Goal: Transaction & Acquisition: Register for event/course

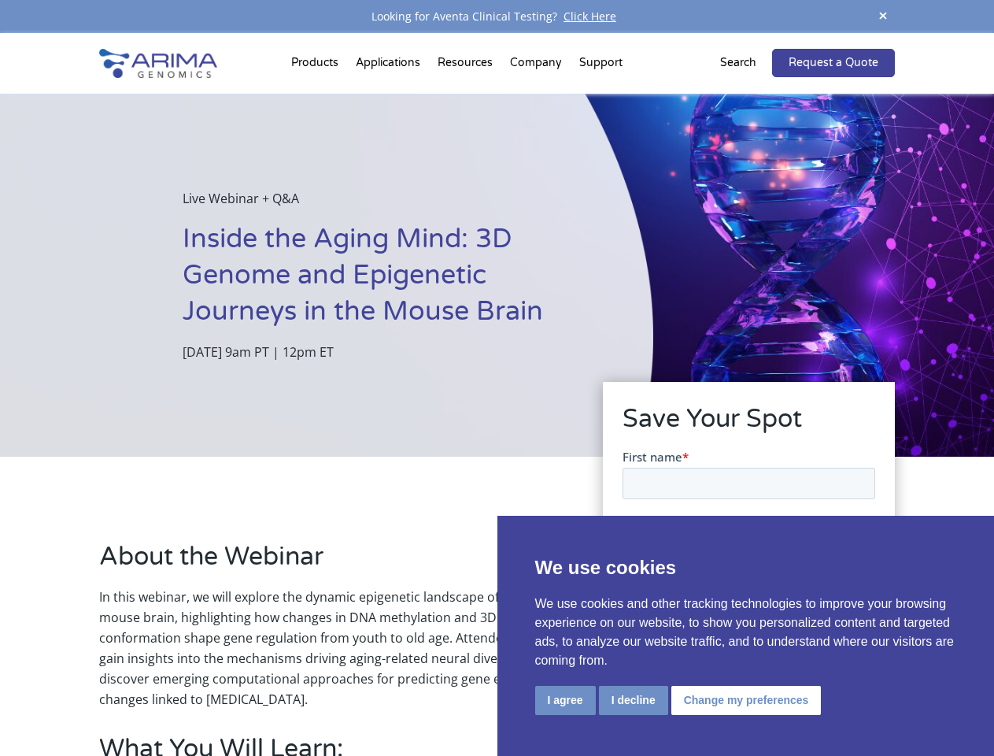
click at [497, 378] on div "Live Webinar + Q&A Inside the Aging Mind: 3D Genome and Epigenetic Journeys in …" at bounding box center [326, 275] width 653 height 363
click at [565, 700] on button "I agree" at bounding box center [565, 699] width 61 height 29
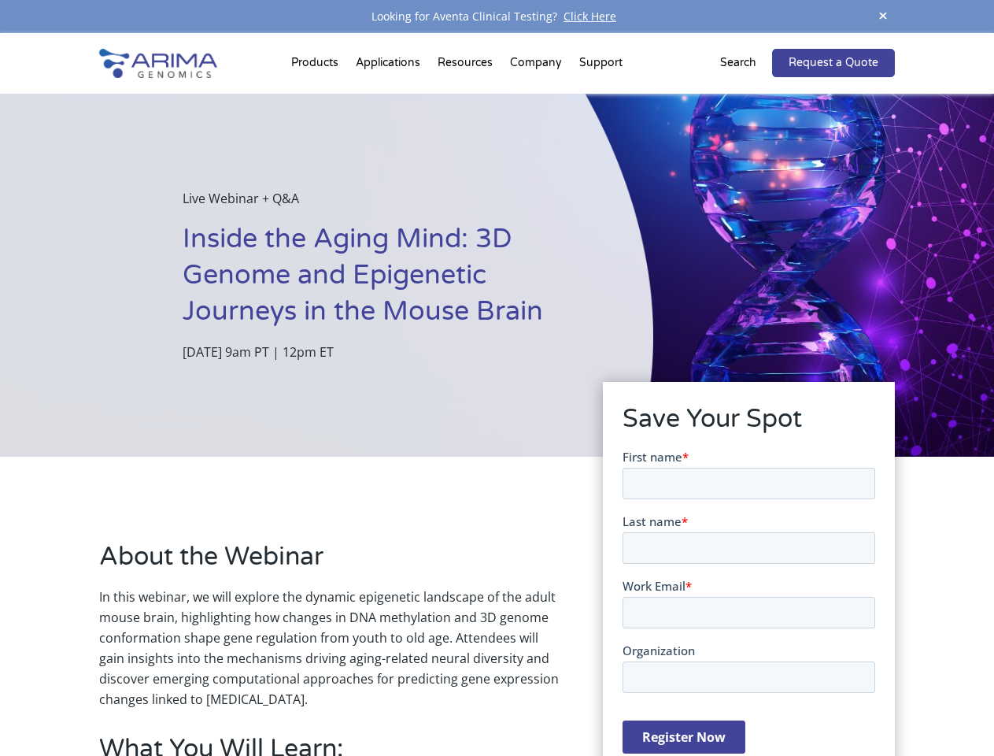
click at [632, 699] on form "First name * Last name * Work Email * Organization Register Now" at bounding box center [748, 607] width 253 height 318
click at [743, 699] on form "First name * Last name * Work Email * Organization Register Now" at bounding box center [748, 607] width 253 height 318
click at [883, 17] on span at bounding box center [883, 16] width 24 height 21
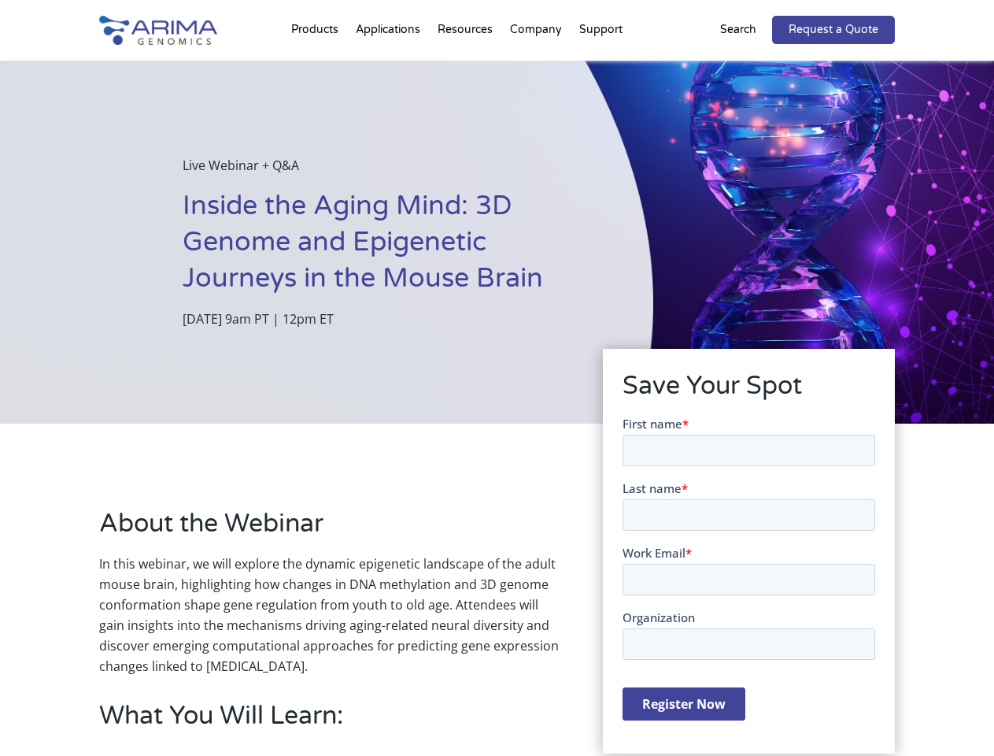
click at [497, 394] on div "Live Webinar + Q&A Inside the Aging Mind: 3D Genome and Epigenetic Journeys in …" at bounding box center [326, 242] width 653 height 363
click at [317, 66] on div "Live Webinar + Q&A Inside the Aging Mind: 3D Genome and Epigenetic Journeys in …" at bounding box center [326, 242] width 653 height 363
click at [467, 66] on div "Live Webinar + Q&A Inside the Aging Mind: 3D Genome and Epigenetic Journeys in …" at bounding box center [326, 242] width 653 height 363
click at [537, 66] on div "Live Webinar + Q&A Inside the Aging Mind: 3D Genome and Epigenetic Journeys in …" at bounding box center [326, 242] width 653 height 363
click at [600, 66] on div "Live Webinar + Q&A Inside the Aging Mind: 3D Genome and Epigenetic Journeys in …" at bounding box center [326, 242] width 653 height 363
